Goal: Find specific fact: Find specific fact

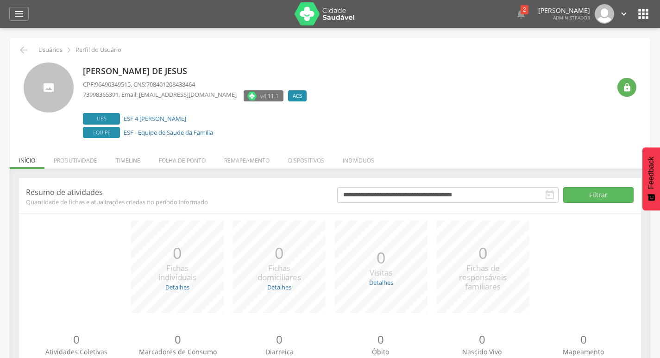
drag, startPoint x: 631, startPoint y: 87, endPoint x: 628, endPoint y: 100, distance: 12.8
click at [631, 97] on div "" at bounding box center [623, 102] width 26 height 78
click at [627, 95] on div "" at bounding box center [626, 87] width 19 height 19
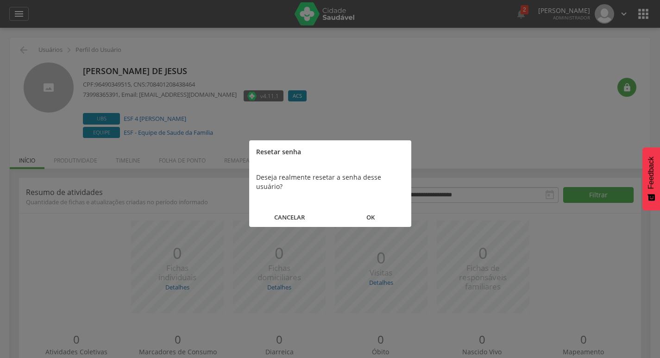
click at [385, 210] on button "OK" at bounding box center [370, 217] width 81 height 20
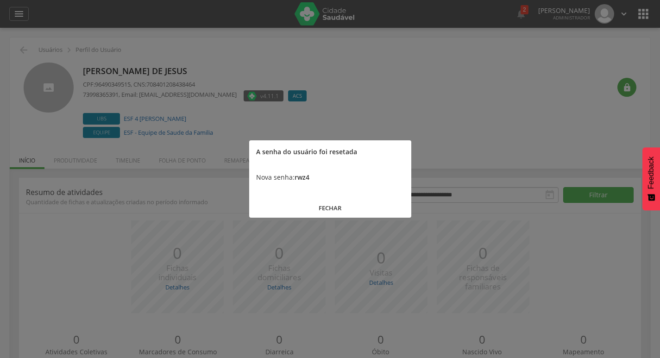
click at [309, 177] on b "rwz4" at bounding box center [301, 177] width 15 height 9
click at [300, 176] on b "rwz4" at bounding box center [301, 177] width 15 height 9
copy b "rwz4"
